Goal: Task Accomplishment & Management: Manage account settings

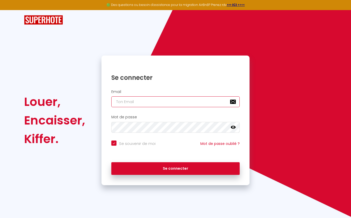
type input "[EMAIL_ADDRESS][DOMAIN_NAME]"
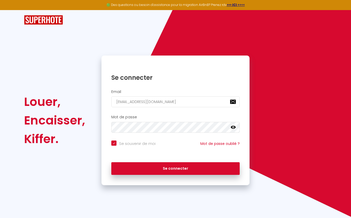
click at [161, 170] on button "Se connecter" at bounding box center [175, 168] width 128 height 13
checkbox input "true"
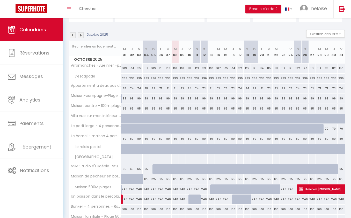
scroll to position [65, 0]
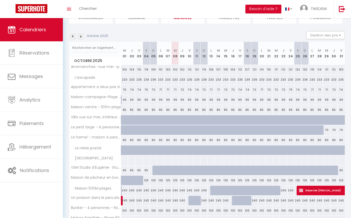
click at [82, 35] on img at bounding box center [81, 37] width 6 height 6
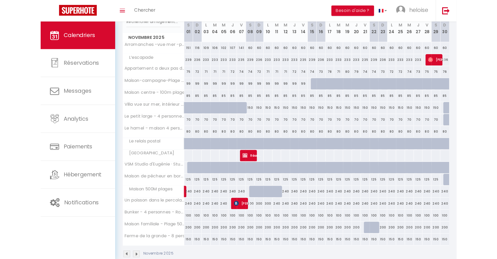
scroll to position [64, 0]
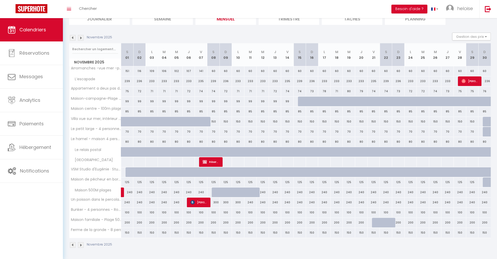
click at [73, 38] on img at bounding box center [73, 38] width 6 height 6
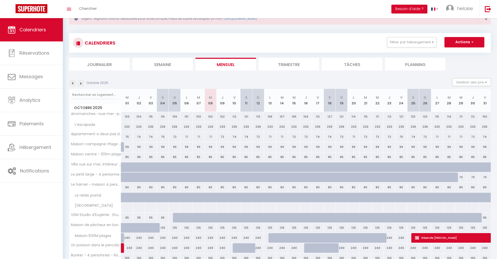
click at [73, 82] on img at bounding box center [73, 83] width 6 height 6
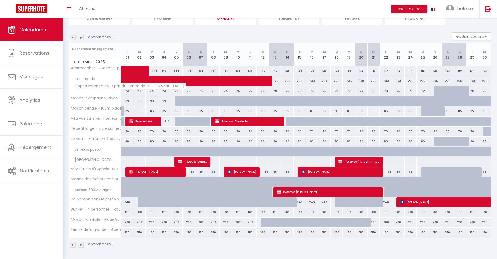
scroll to position [64, 0]
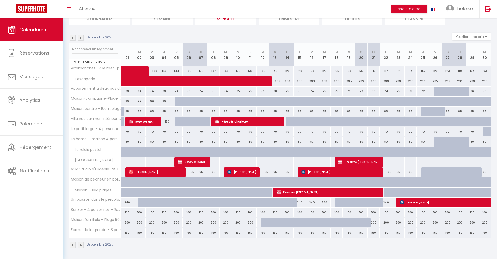
click at [73, 41] on div "Septembre 2025 Gestion des prix Nb Nuits minimum Règles Disponibilité" at bounding box center [279, 38] width 421 height 11
click at [73, 39] on img at bounding box center [73, 38] width 6 height 6
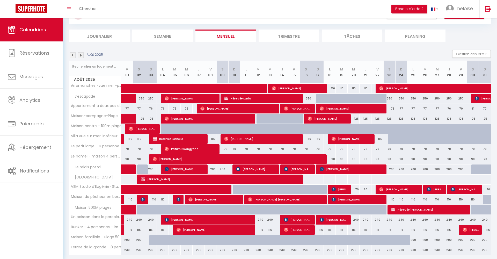
scroll to position [46, 0]
click at [74, 55] on img at bounding box center [73, 55] width 6 height 6
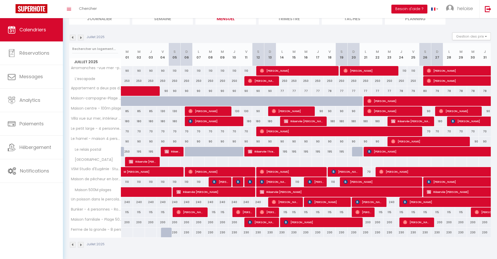
scroll to position [64, 0]
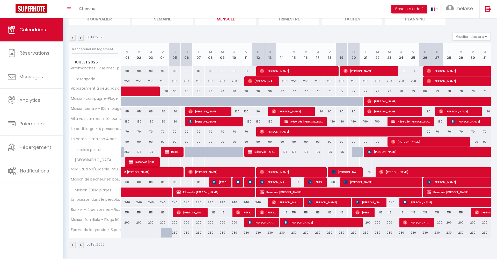
click at [80, 37] on img at bounding box center [81, 38] width 6 height 6
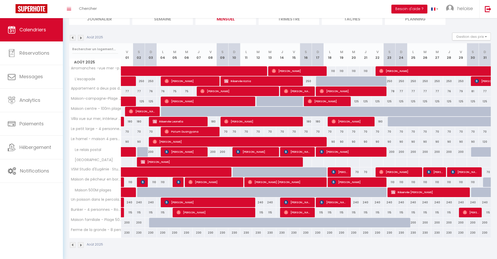
click at [72, 39] on img at bounding box center [73, 38] width 6 height 6
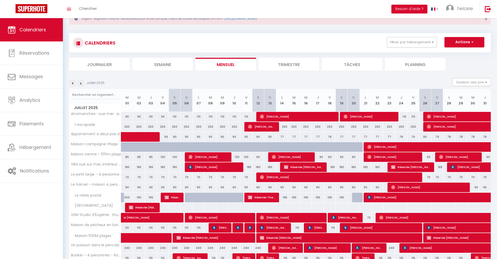
click at [71, 84] on img at bounding box center [73, 83] width 6 height 6
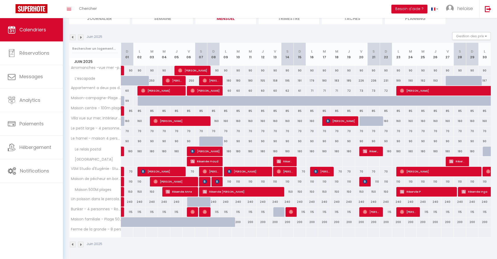
scroll to position [64, 0]
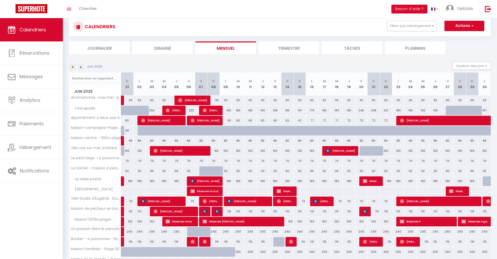
click at [71, 66] on img at bounding box center [73, 67] width 6 height 6
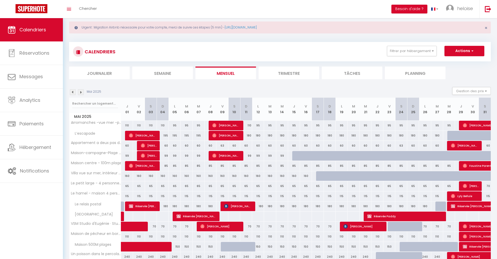
scroll to position [9, 0]
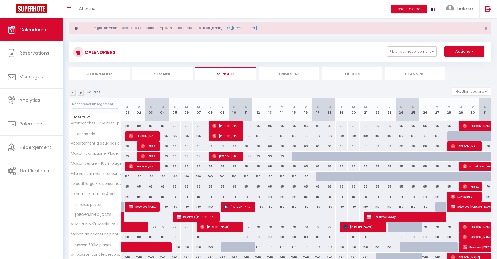
click at [74, 92] on img at bounding box center [73, 93] width 6 height 6
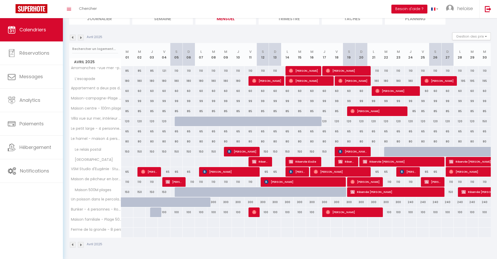
scroll to position [64, 0]
click at [74, 39] on img at bounding box center [73, 38] width 6 height 6
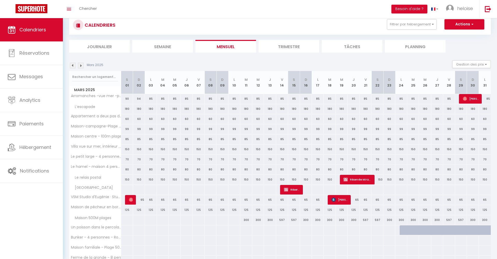
scroll to position [36, 0]
click at [81, 67] on img at bounding box center [81, 66] width 6 height 6
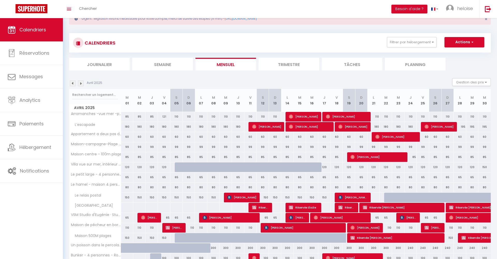
click at [82, 82] on img at bounding box center [81, 83] width 6 height 6
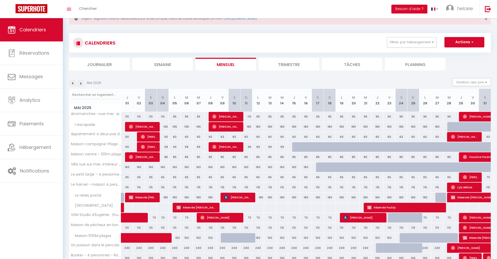
click at [83, 84] on img at bounding box center [81, 83] width 6 height 6
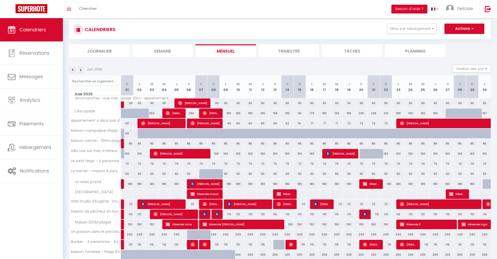
scroll to position [32, 0]
click at [82, 69] on img at bounding box center [81, 70] width 6 height 6
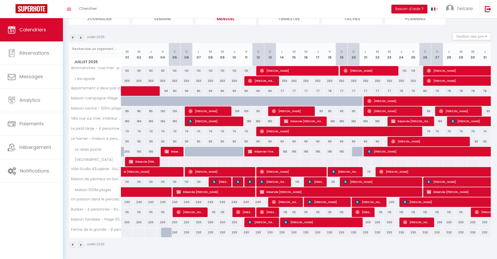
scroll to position [64, 0]
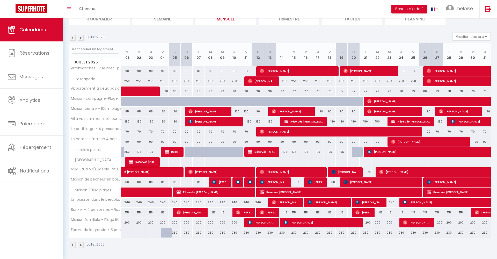
click at [82, 38] on img at bounding box center [81, 38] width 6 height 6
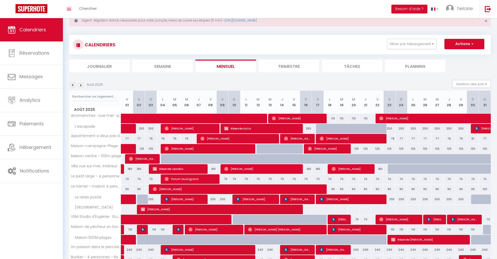
scroll to position [8, 0]
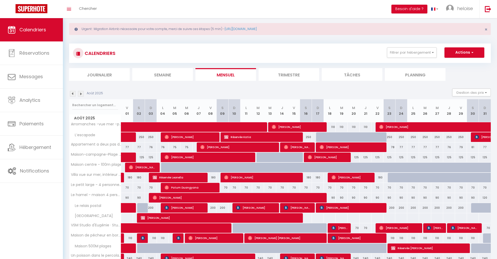
click at [81, 95] on img at bounding box center [81, 94] width 6 height 6
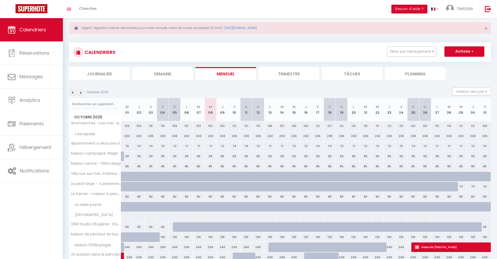
scroll to position [10, 0]
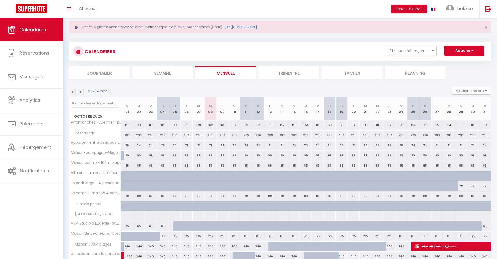
click at [81, 95] on div "Octobre 2025 Gestion des prix Nb Nuits minimum Règles Disponibilité" at bounding box center [279, 92] width 421 height 11
click at [81, 94] on img at bounding box center [81, 92] width 6 height 6
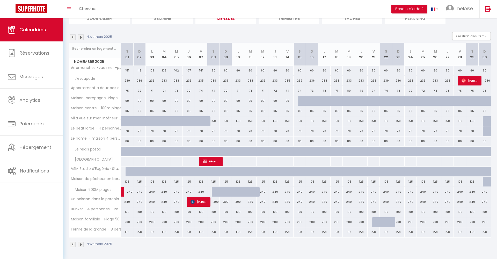
scroll to position [64, 0]
click at [82, 37] on img at bounding box center [81, 38] width 6 height 6
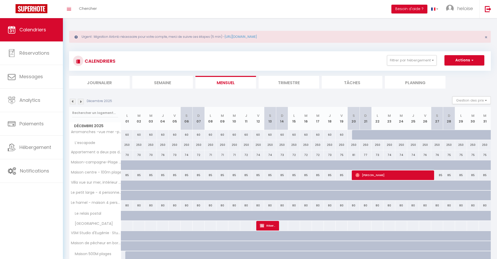
scroll to position [0, 0]
click at [350, 36] on span "×" at bounding box center [485, 37] width 3 height 6
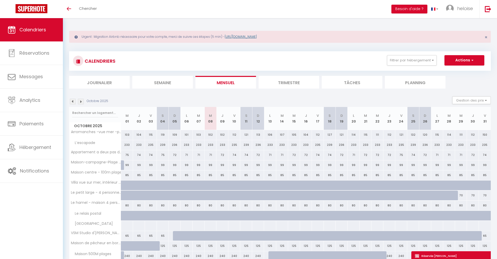
click at [238, 38] on link "[URL][DOMAIN_NAME]" at bounding box center [240, 36] width 32 height 4
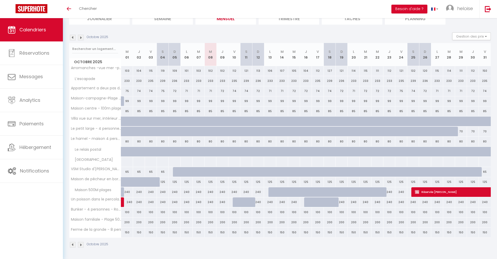
scroll to position [64, 0]
click at [315, 206] on div at bounding box center [318, 202] width 12 height 10
type input "240"
type input "Ven 17 Octobre 2025"
type input "Sam 18 Octobre 2025"
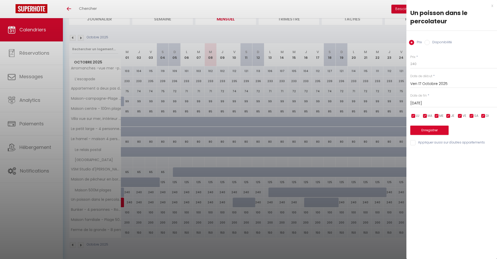
click at [492, 5] on div "x" at bounding box center [449, 6] width 87 height 6
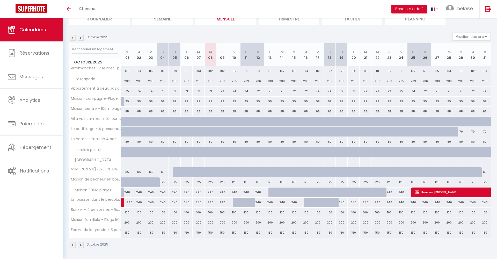
click at [82, 37] on img at bounding box center [81, 38] width 6 height 6
